Goal: Information Seeking & Learning: Learn about a topic

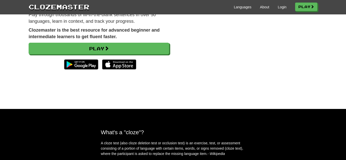
scroll to position [69, 0]
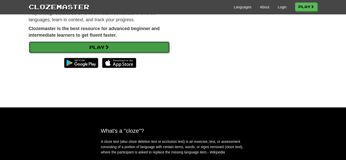
click at [158, 51] on link "Play" at bounding box center [99, 48] width 141 height 12
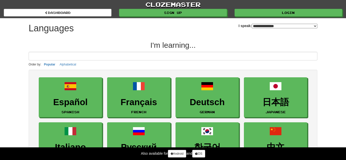
select select "*******"
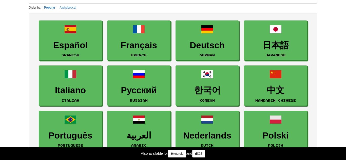
scroll to position [59, 0]
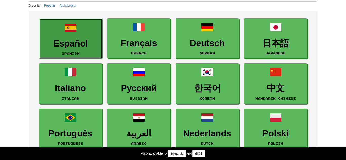
click at [76, 53] on small "Spanish" at bounding box center [71, 54] width 18 height 4
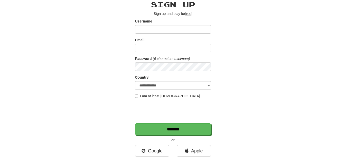
scroll to position [22, 0]
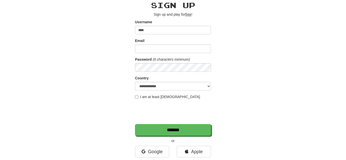
type input "****"
click at [143, 46] on input "Email" at bounding box center [173, 49] width 76 height 9
type input "**********"
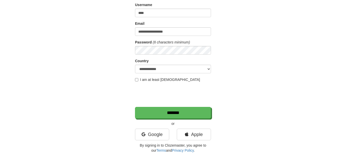
scroll to position [44, 0]
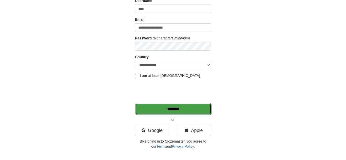
click at [169, 110] on input "*******" at bounding box center [173, 109] width 76 height 12
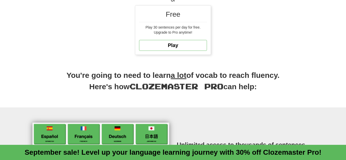
scroll to position [187, 0]
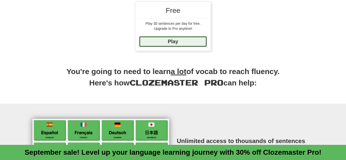
click at [187, 41] on link "Play" at bounding box center [173, 41] width 68 height 11
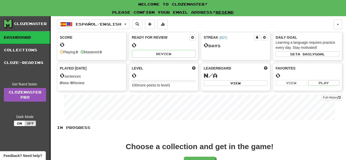
click at [99, 48] on div "Score 0 Playing: 0 Mastered: 0" at bounding box center [91, 44] width 69 height 25
click at [67, 42] on div "0" at bounding box center [92, 45] width 64 height 6
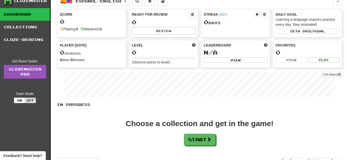
scroll to position [23, 0]
click at [196, 137] on button "Start" at bounding box center [200, 140] width 32 height 12
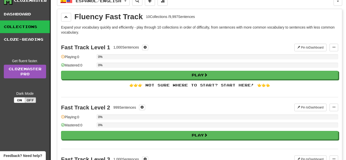
scroll to position [0, 0]
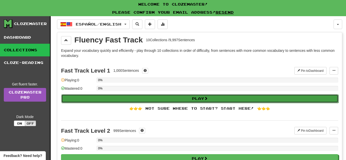
click at [160, 97] on button "Play" at bounding box center [199, 99] width 277 height 9
select select "**"
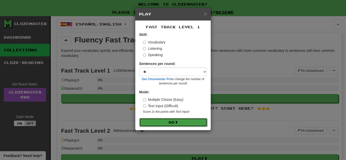
click at [165, 124] on button "Go" at bounding box center [173, 122] width 68 height 9
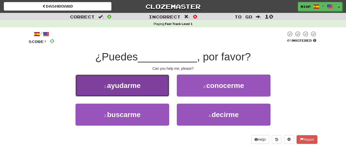
click at [135, 87] on span "ayudarme" at bounding box center [123, 86] width 33 height 8
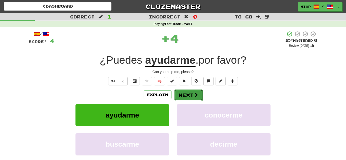
click at [198, 95] on button "Next" at bounding box center [188, 95] width 28 height 12
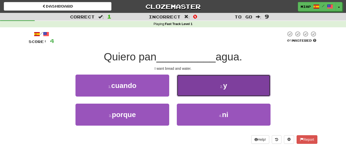
click at [185, 78] on button "2 . y" at bounding box center [224, 86] width 94 height 22
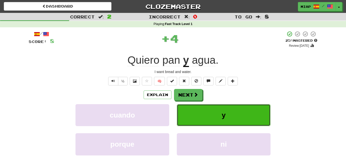
click at [196, 109] on button "y" at bounding box center [224, 115] width 94 height 22
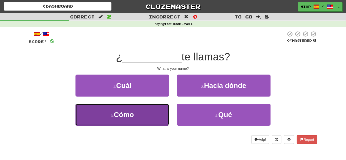
click at [146, 109] on button "3 . Cómo" at bounding box center [123, 115] width 94 height 22
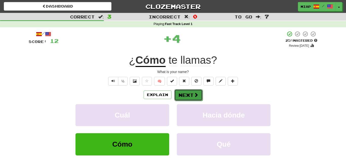
click at [195, 96] on span at bounding box center [196, 95] width 5 height 5
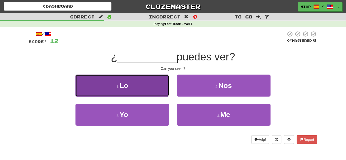
click at [147, 93] on button "1 . Lo" at bounding box center [123, 86] width 94 height 22
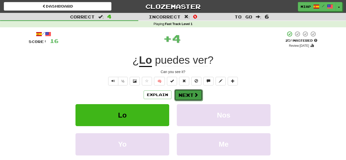
click at [197, 99] on button "Next" at bounding box center [188, 95] width 28 height 12
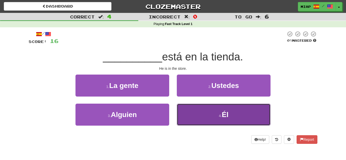
click at [230, 117] on button "4 . Él" at bounding box center [224, 115] width 94 height 22
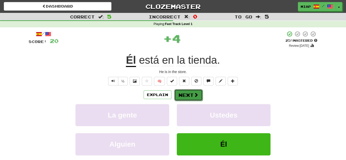
click at [189, 97] on button "Next" at bounding box center [188, 95] width 28 height 12
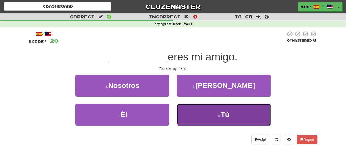
click at [209, 113] on button "4 . Tú" at bounding box center [224, 115] width 94 height 22
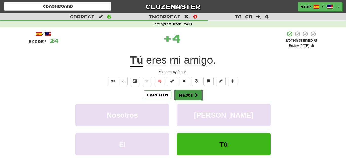
click at [189, 94] on button "Next" at bounding box center [188, 95] width 28 height 12
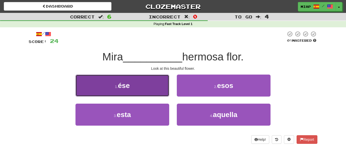
click at [153, 86] on button "1 . ése" at bounding box center [123, 86] width 94 height 22
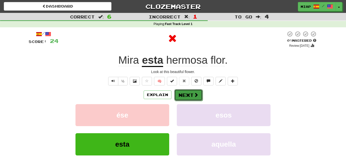
click at [191, 96] on button "Next" at bounding box center [188, 95] width 28 height 12
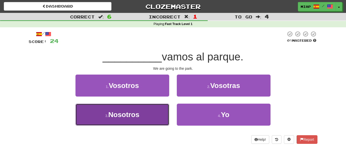
click at [151, 118] on button "3 . Nosotros" at bounding box center [123, 115] width 94 height 22
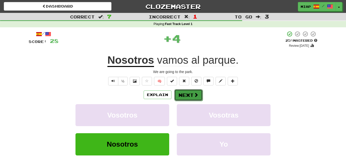
click at [189, 99] on button "Next" at bounding box center [188, 95] width 28 height 12
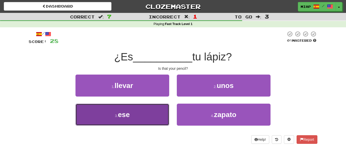
click at [159, 111] on button "3 . ese" at bounding box center [123, 115] width 94 height 22
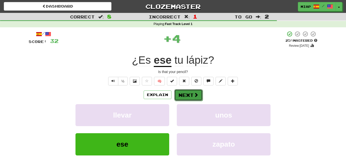
click at [197, 97] on span at bounding box center [196, 95] width 5 height 5
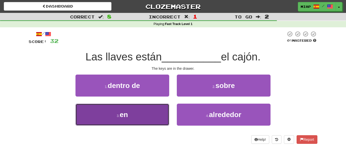
click at [155, 111] on button "3 . en" at bounding box center [123, 115] width 94 height 22
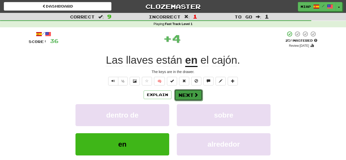
click at [185, 94] on button "Next" at bounding box center [188, 95] width 28 height 12
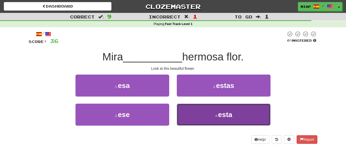
click at [193, 123] on button "4 . esta" at bounding box center [224, 115] width 94 height 22
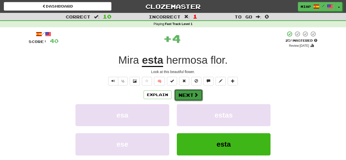
click at [190, 91] on button "Next" at bounding box center [188, 95] width 28 height 12
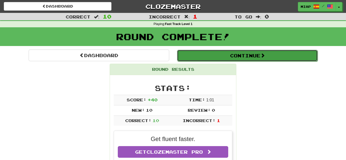
click at [216, 53] on button "Continue" at bounding box center [247, 56] width 141 height 12
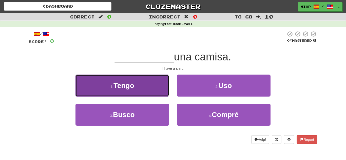
click at [135, 91] on button "1 . Tengo" at bounding box center [123, 86] width 94 height 22
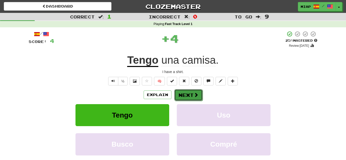
click at [192, 95] on button "Next" at bounding box center [188, 95] width 28 height 12
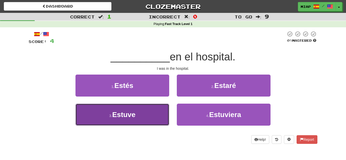
click at [148, 117] on button "3 . Estuve" at bounding box center [123, 115] width 94 height 22
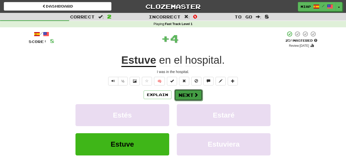
click at [185, 99] on button "Next" at bounding box center [188, 95] width 28 height 12
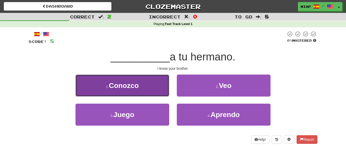
click at [152, 88] on button "1 . Conozco" at bounding box center [123, 86] width 94 height 22
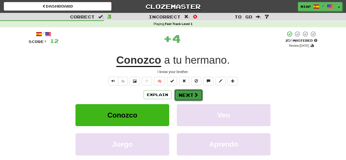
click at [187, 96] on button "Next" at bounding box center [188, 95] width 28 height 12
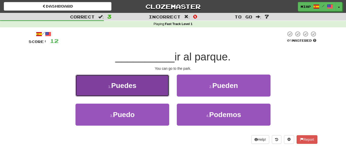
click at [145, 79] on button "1 . Puedes" at bounding box center [123, 86] width 94 height 22
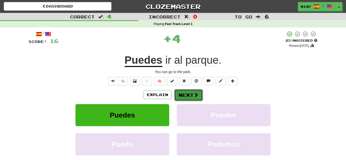
click at [189, 93] on button "Next" at bounding box center [188, 95] width 28 height 12
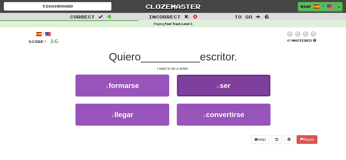
click at [208, 89] on button "2 . ser" at bounding box center [224, 86] width 94 height 22
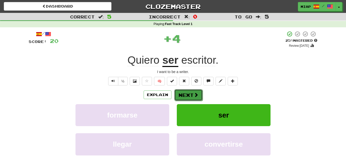
click at [191, 93] on button "Next" at bounding box center [188, 95] width 28 height 12
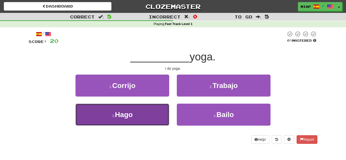
click at [148, 115] on button "3 . Hago" at bounding box center [123, 115] width 94 height 22
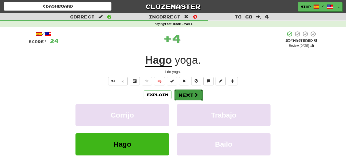
click at [179, 95] on button "Next" at bounding box center [188, 95] width 28 height 12
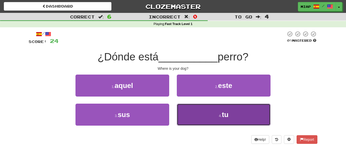
click at [190, 112] on button "4 . tu" at bounding box center [224, 115] width 94 height 22
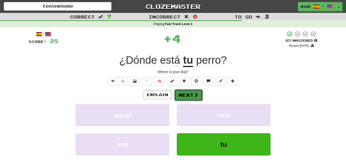
click at [192, 95] on button "Next" at bounding box center [188, 95] width 28 height 12
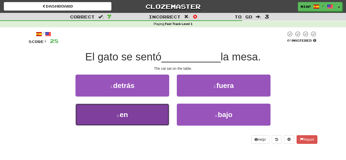
click at [158, 115] on button "3 . en" at bounding box center [123, 115] width 94 height 22
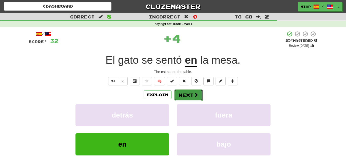
click at [196, 98] on button "Next" at bounding box center [188, 95] width 28 height 12
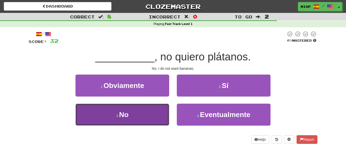
click at [154, 114] on button "3 . No" at bounding box center [123, 115] width 94 height 22
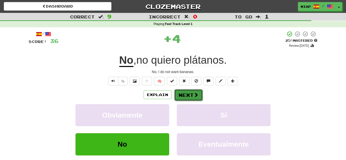
click at [183, 95] on button "Next" at bounding box center [188, 95] width 28 height 12
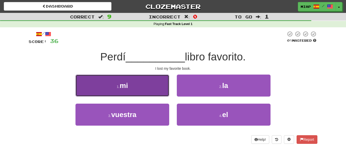
click at [158, 93] on button "1 . mi" at bounding box center [123, 86] width 94 height 22
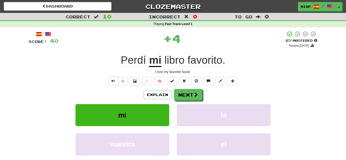
click at [187, 101] on div "Explain Next mi la vuestra el Learn more: mi la vuestra el" at bounding box center [173, 129] width 289 height 81
click at [188, 100] on button "Next" at bounding box center [188, 95] width 28 height 12
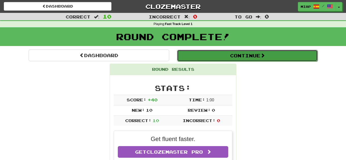
click at [235, 57] on button "Continue" at bounding box center [247, 56] width 141 height 12
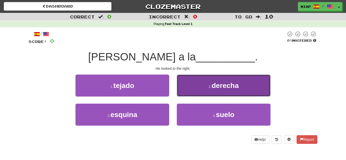
click at [199, 92] on button "2 . derecha" at bounding box center [224, 86] width 94 height 22
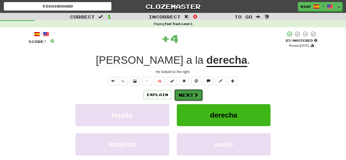
click at [189, 98] on button "Next" at bounding box center [188, 95] width 28 height 12
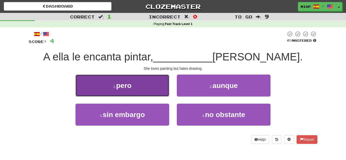
click at [141, 80] on button "1 . pero" at bounding box center [123, 86] width 94 height 22
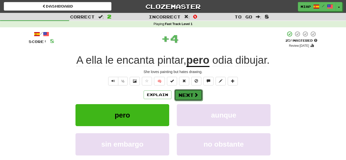
click at [188, 99] on button "Next" at bounding box center [188, 95] width 28 height 12
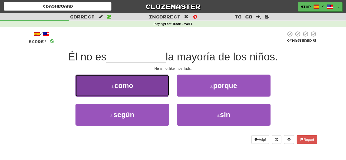
click at [158, 93] on button "1 . como" at bounding box center [123, 86] width 94 height 22
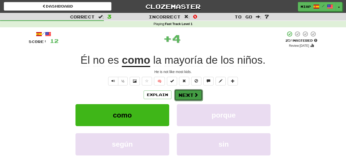
click at [191, 95] on button "Next" at bounding box center [188, 95] width 28 height 12
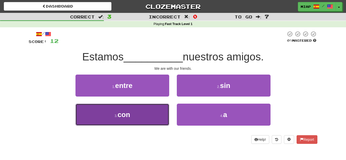
click at [156, 110] on button "3 . con" at bounding box center [123, 115] width 94 height 22
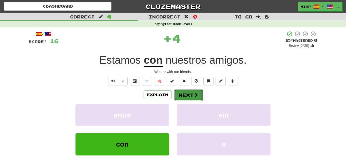
click at [191, 96] on button "Next" at bounding box center [188, 95] width 28 height 12
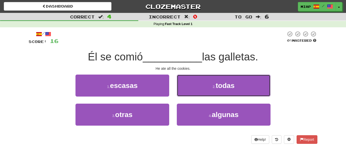
click at [191, 96] on button "2 . todas" at bounding box center [224, 86] width 94 height 22
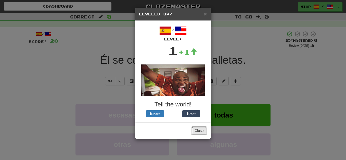
click at [200, 134] on button "Close" at bounding box center [199, 131] width 16 height 9
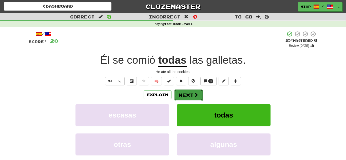
click at [195, 99] on button "Next" at bounding box center [188, 95] width 28 height 12
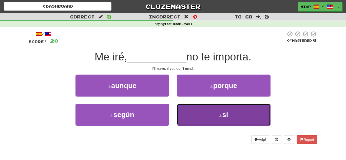
click at [194, 118] on button "4 . si" at bounding box center [224, 115] width 94 height 22
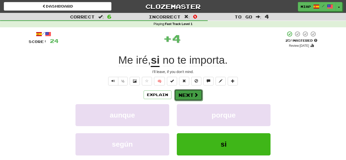
click at [191, 97] on button "Next" at bounding box center [188, 95] width 28 height 12
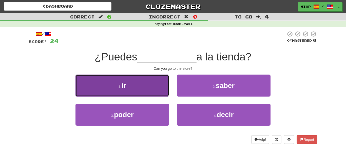
click at [150, 90] on button "1 . ir" at bounding box center [123, 86] width 94 height 22
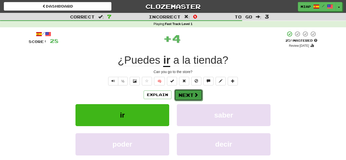
click at [183, 100] on button "Next" at bounding box center [188, 95] width 28 height 12
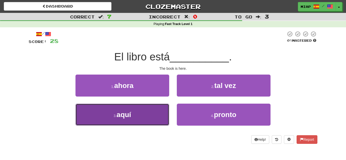
click at [160, 107] on button "3 . aquí" at bounding box center [123, 115] width 94 height 22
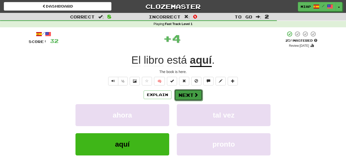
click at [179, 96] on button "Next" at bounding box center [188, 95] width 28 height 12
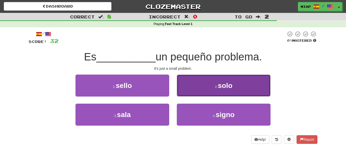
click at [195, 94] on button "2 . solo" at bounding box center [224, 86] width 94 height 22
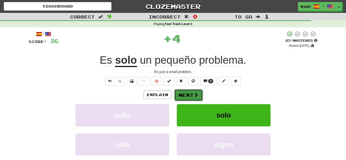
click at [188, 95] on button "Next" at bounding box center [188, 95] width 28 height 12
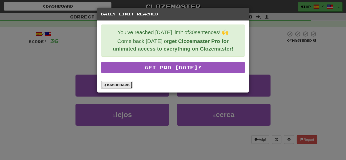
click at [119, 85] on link "Dashboard" at bounding box center [116, 85] width 31 height 8
